Goal: Check status

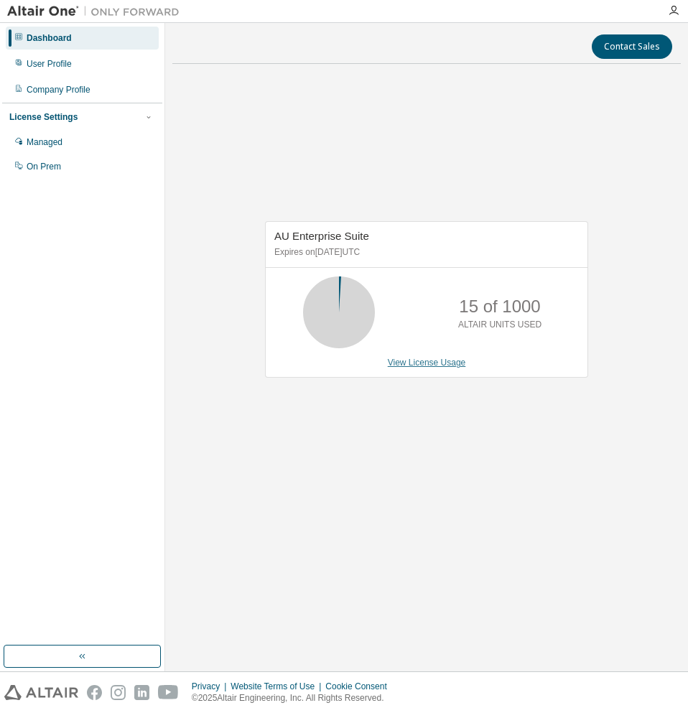
click at [411, 362] on link "View License Usage" at bounding box center [427, 363] width 78 height 10
